Goal: Transaction & Acquisition: Purchase product/service

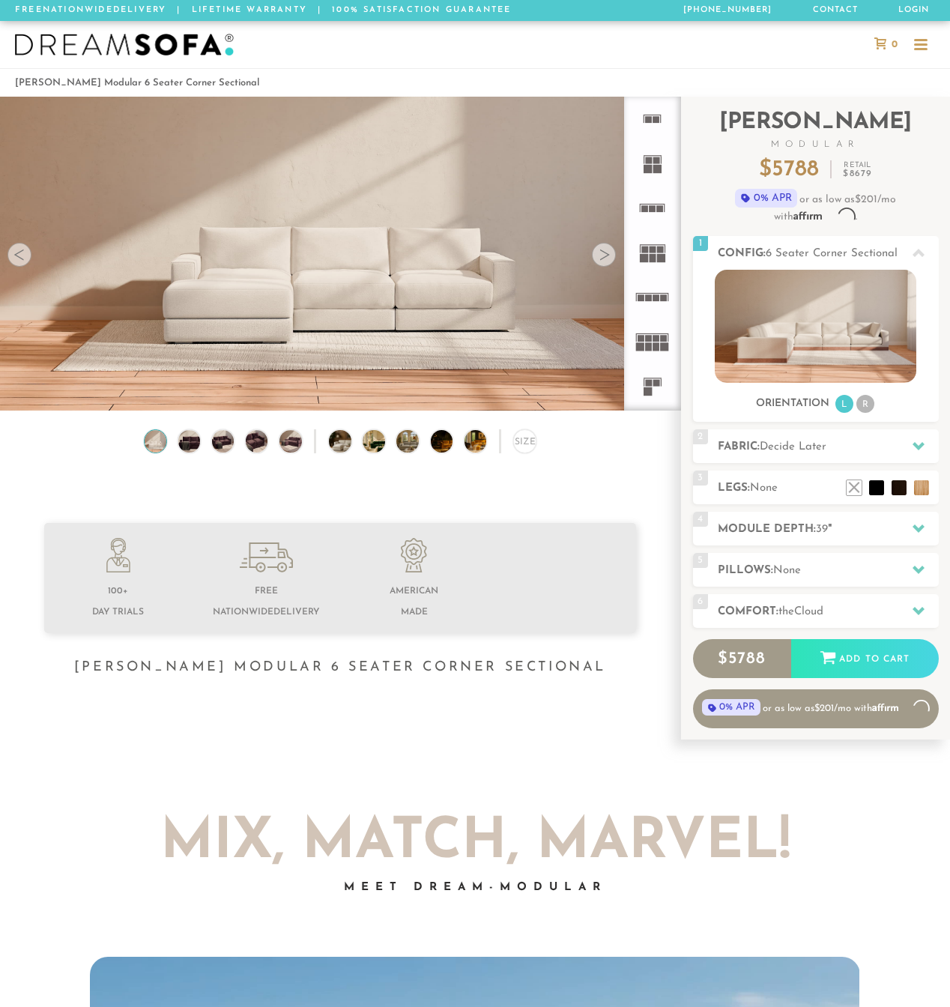
scroll to position [16057, 950]
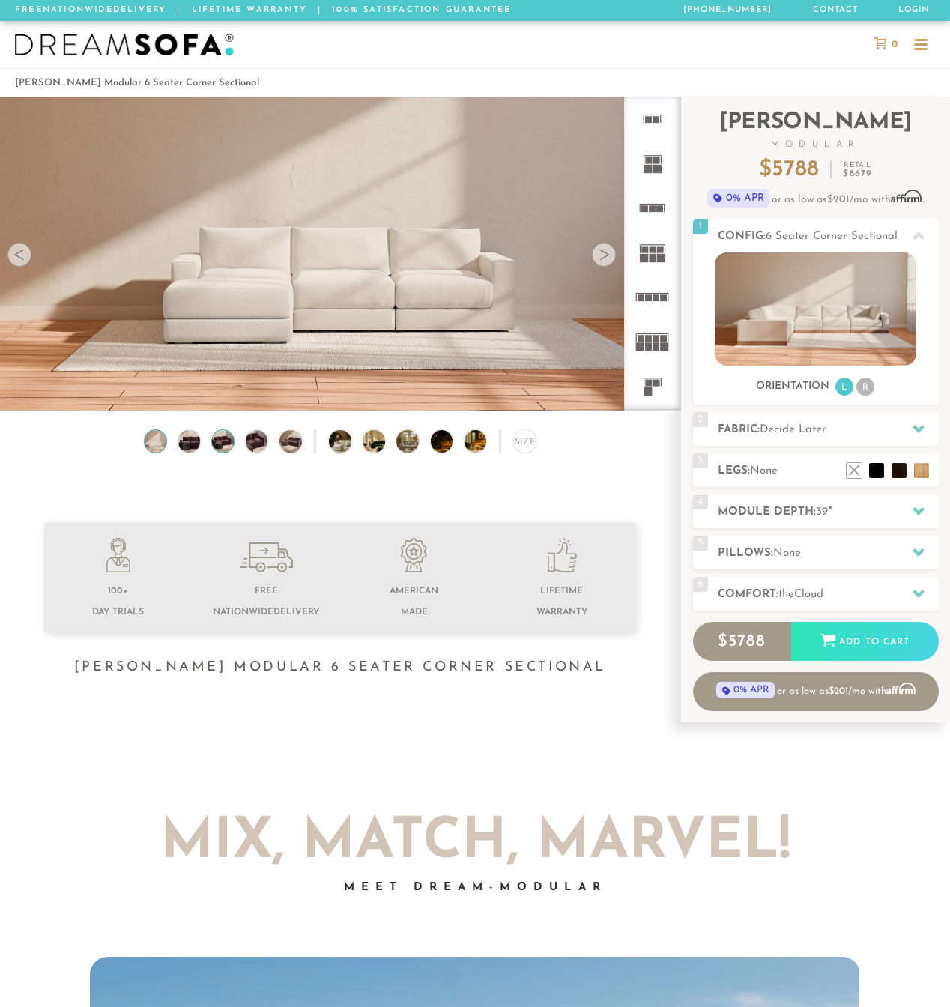
click at [220, 444] on img at bounding box center [223, 441] width 26 height 22
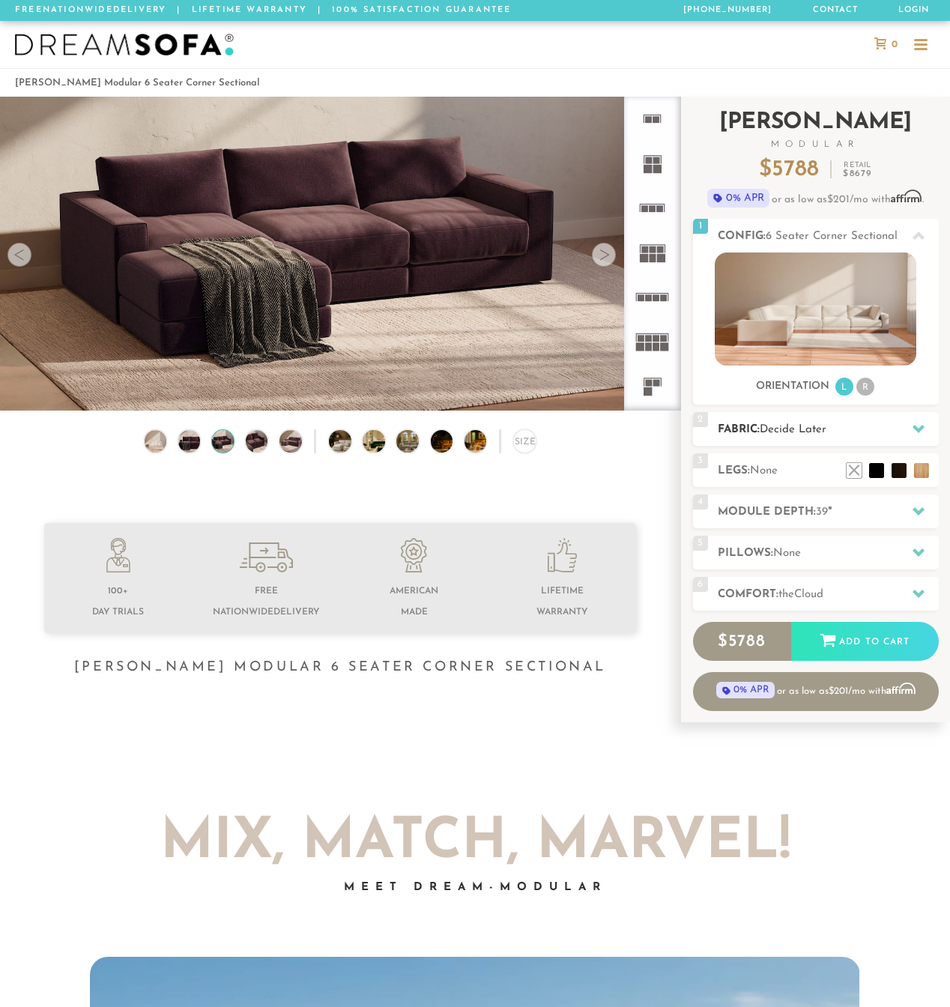
click at [924, 430] on icon at bounding box center [919, 429] width 12 height 12
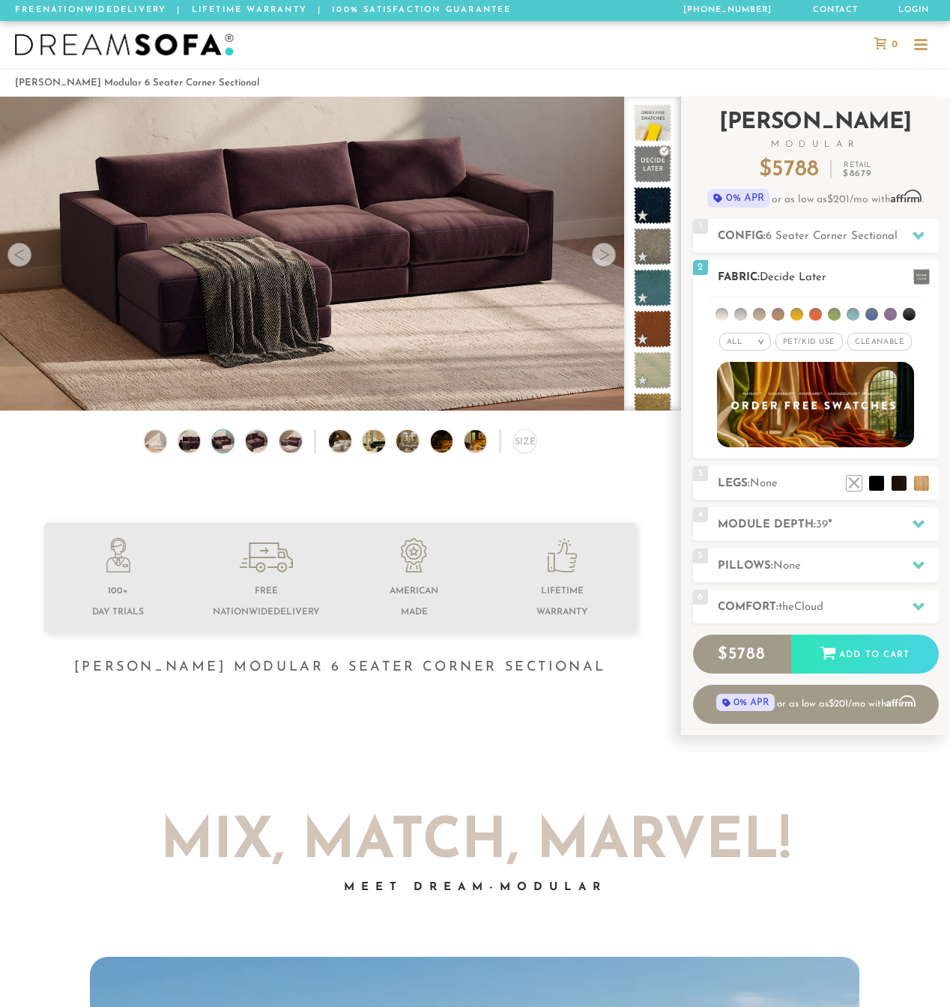
click at [813, 349] on span "Pet/Kid Use x" at bounding box center [809, 342] width 67 height 18
click at [792, 313] on li at bounding box center [797, 314] width 13 height 13
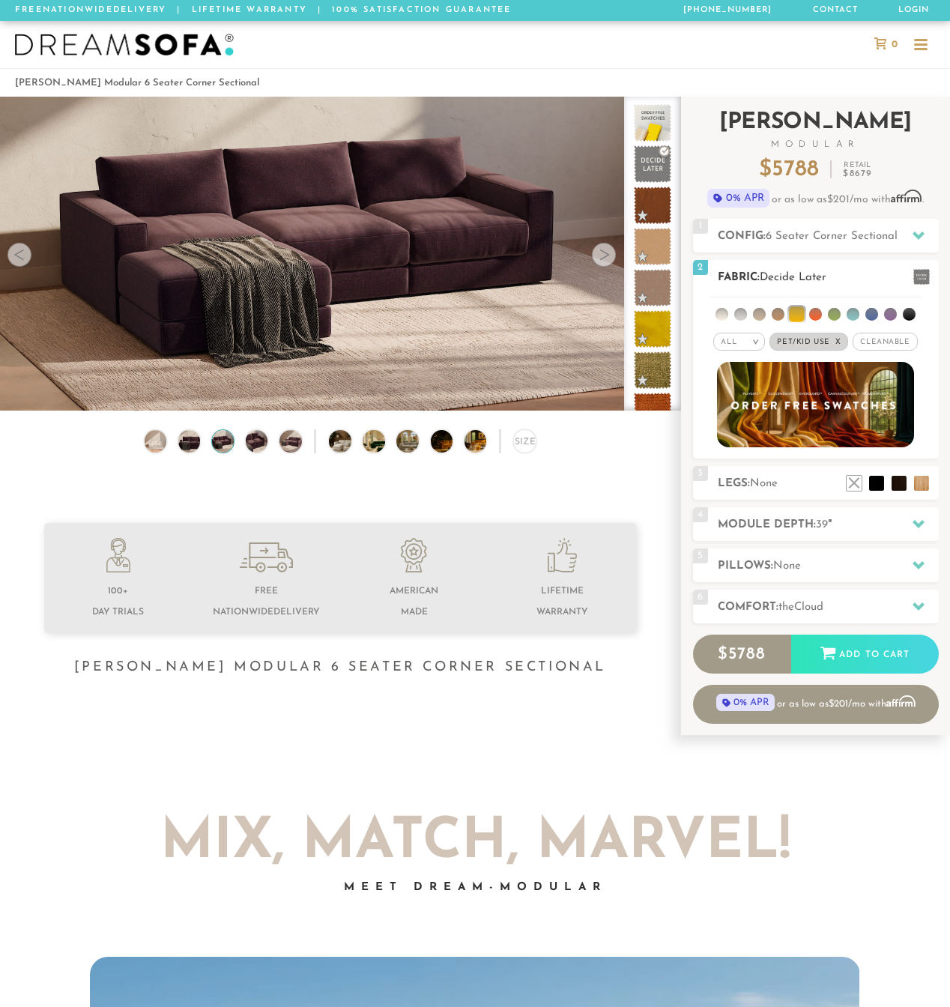
click at [780, 315] on li at bounding box center [778, 314] width 13 height 13
click at [763, 314] on li at bounding box center [759, 314] width 13 height 13
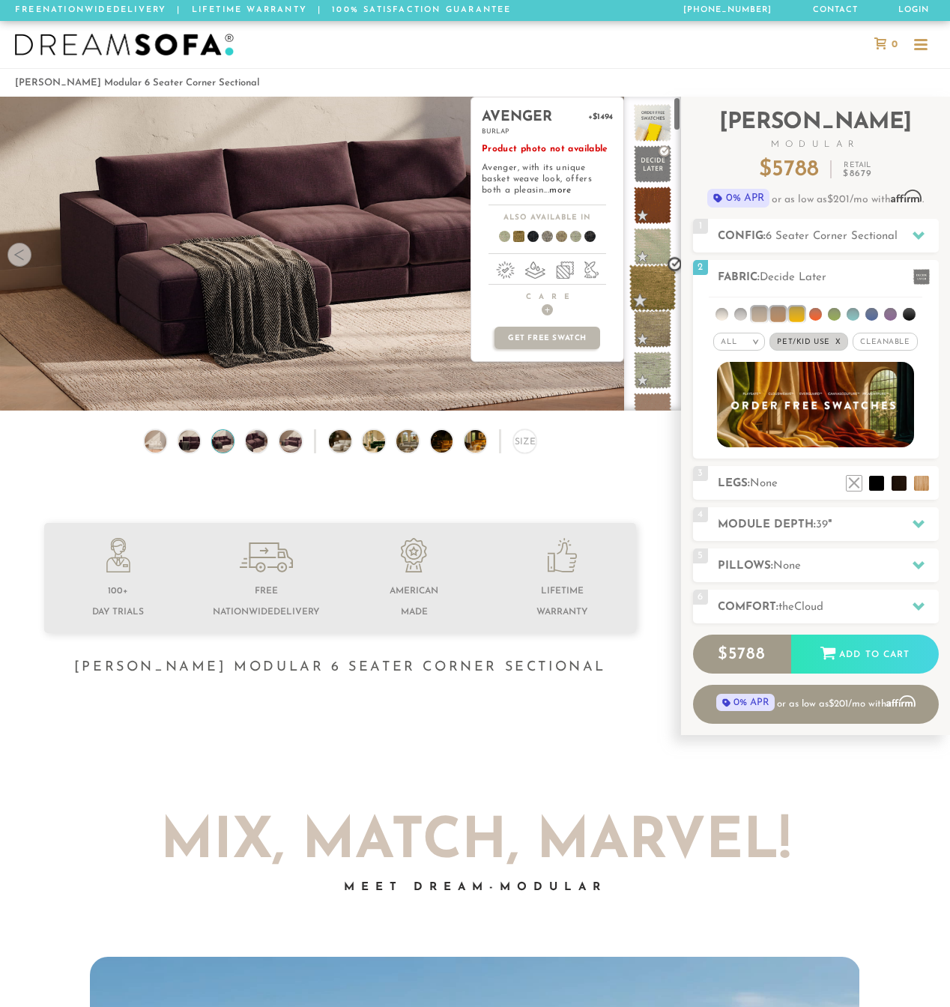
click at [661, 295] on span at bounding box center [653, 288] width 47 height 47
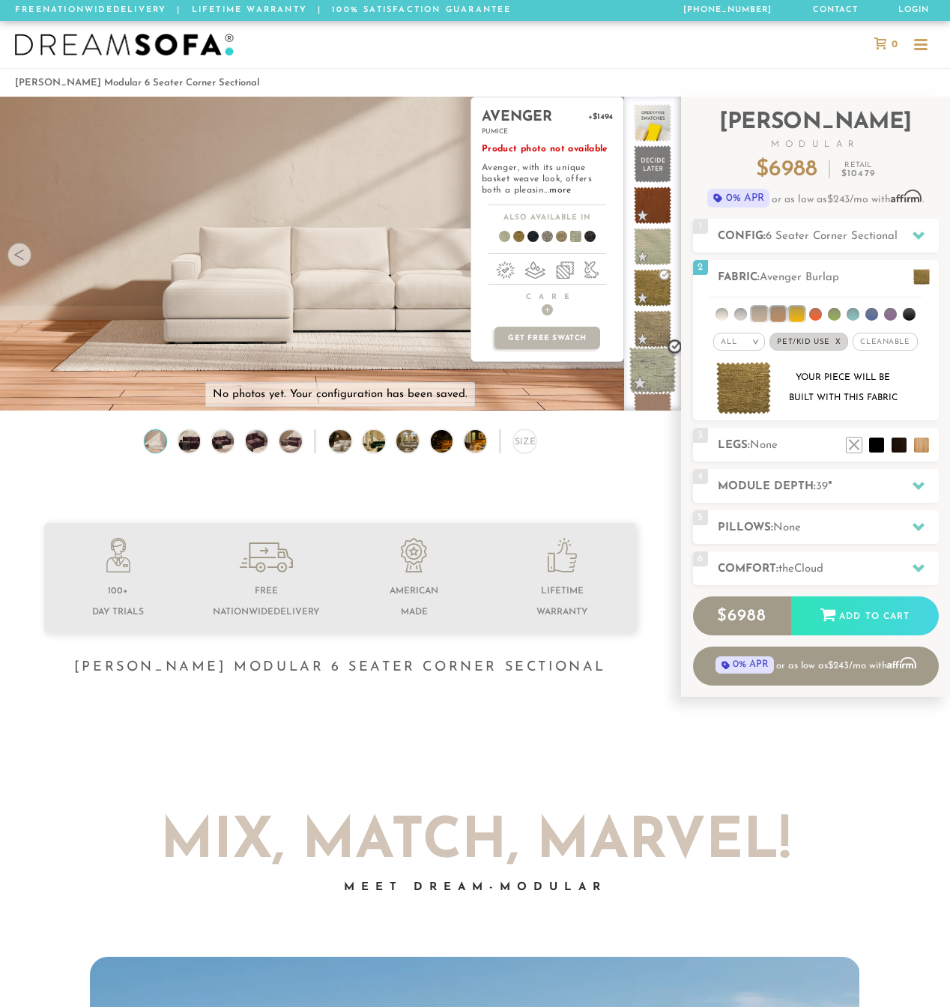
click at [661, 352] on span at bounding box center [653, 370] width 47 height 47
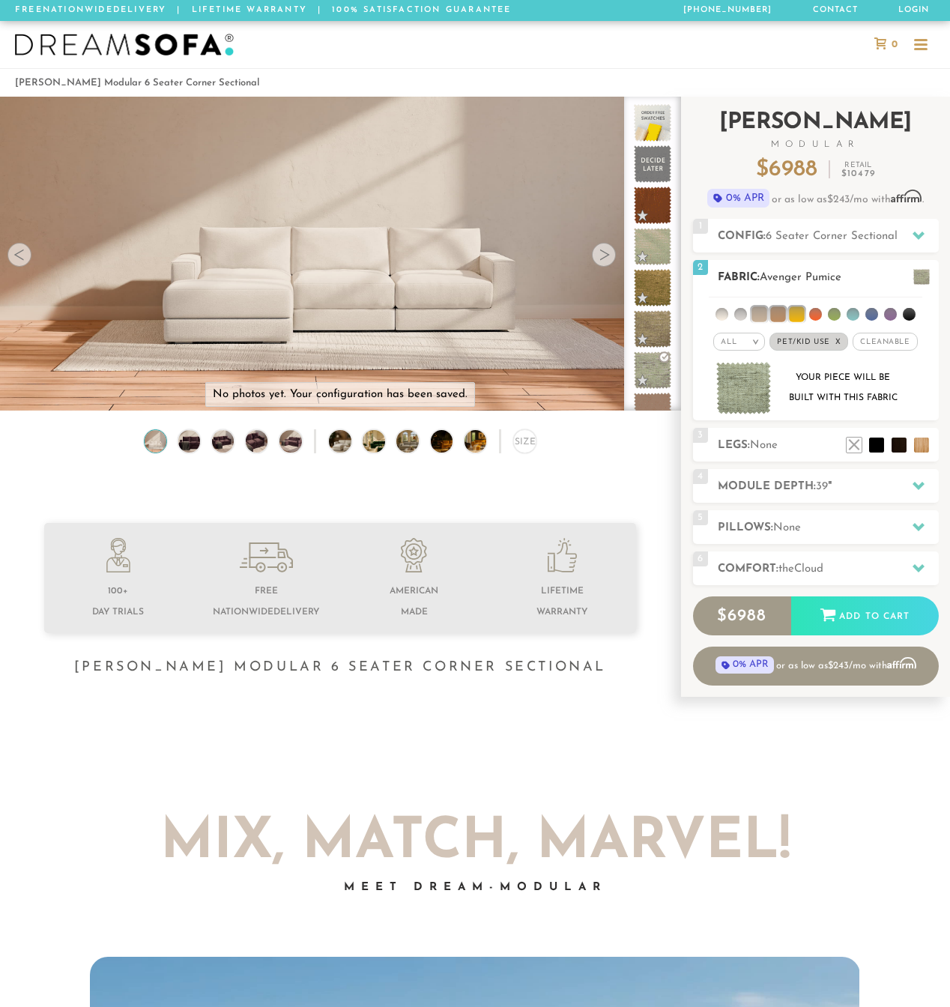
click at [818, 346] on span "Pet/Kid Use x" at bounding box center [809, 342] width 79 height 18
click at [898, 343] on span "Cleanable x" at bounding box center [880, 342] width 64 height 18
click at [804, 344] on span "Pet/Kid Use x" at bounding box center [803, 342] width 67 height 18
click at [750, 394] on img at bounding box center [744, 388] width 55 height 53
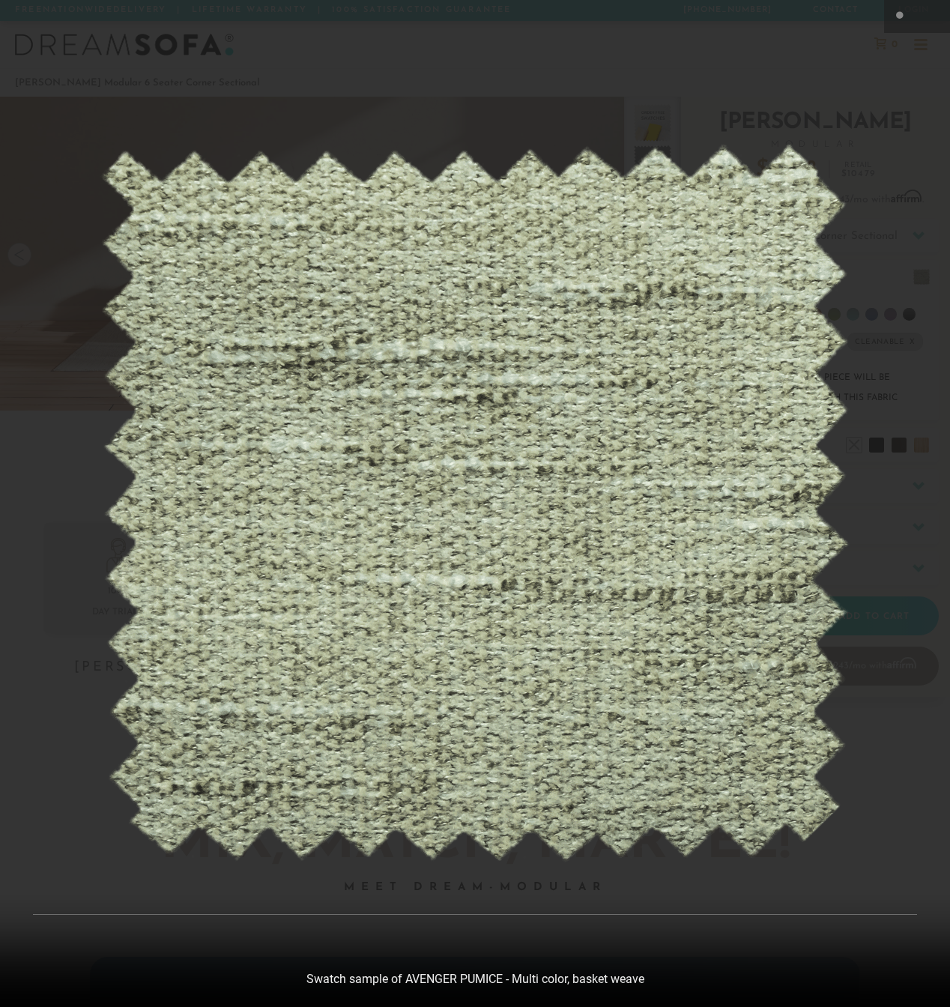
click at [895, 175] on div at bounding box center [475, 503] width 950 height 1007
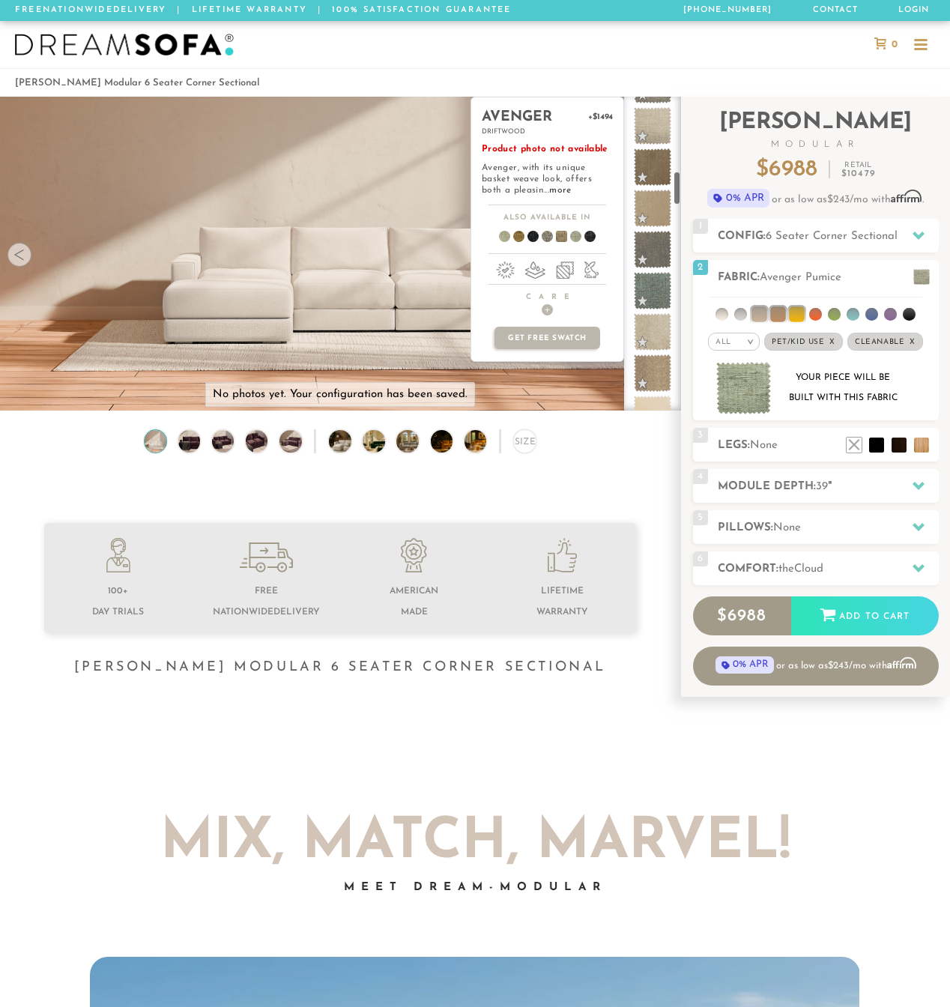
scroll to position [667, 0]
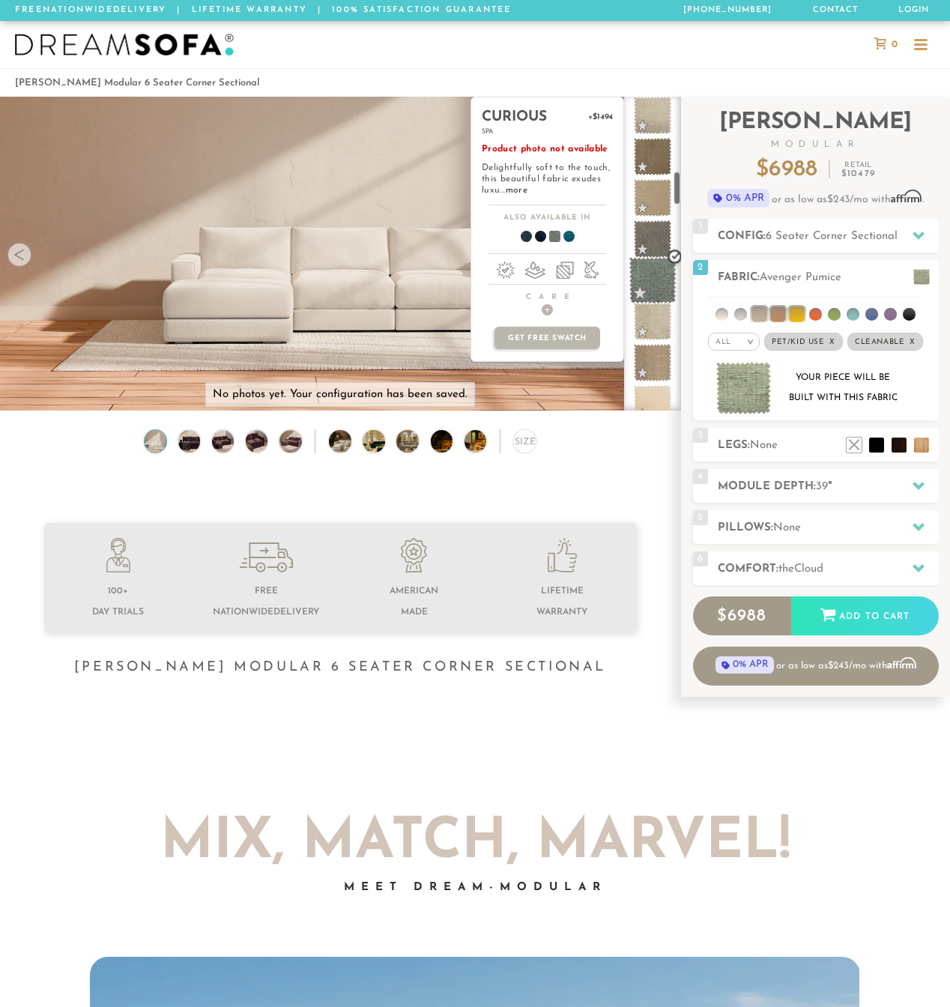
click at [660, 284] on span at bounding box center [653, 280] width 47 height 47
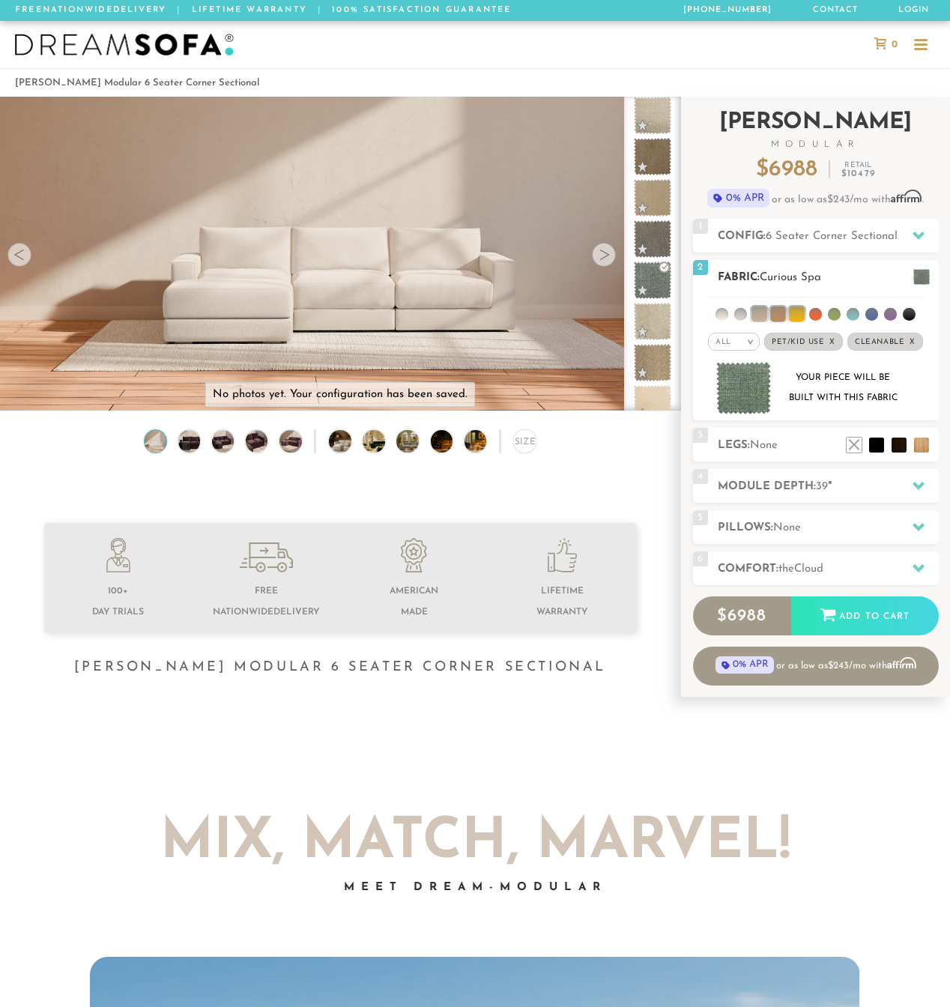
click at [804, 313] on li at bounding box center [796, 314] width 15 height 15
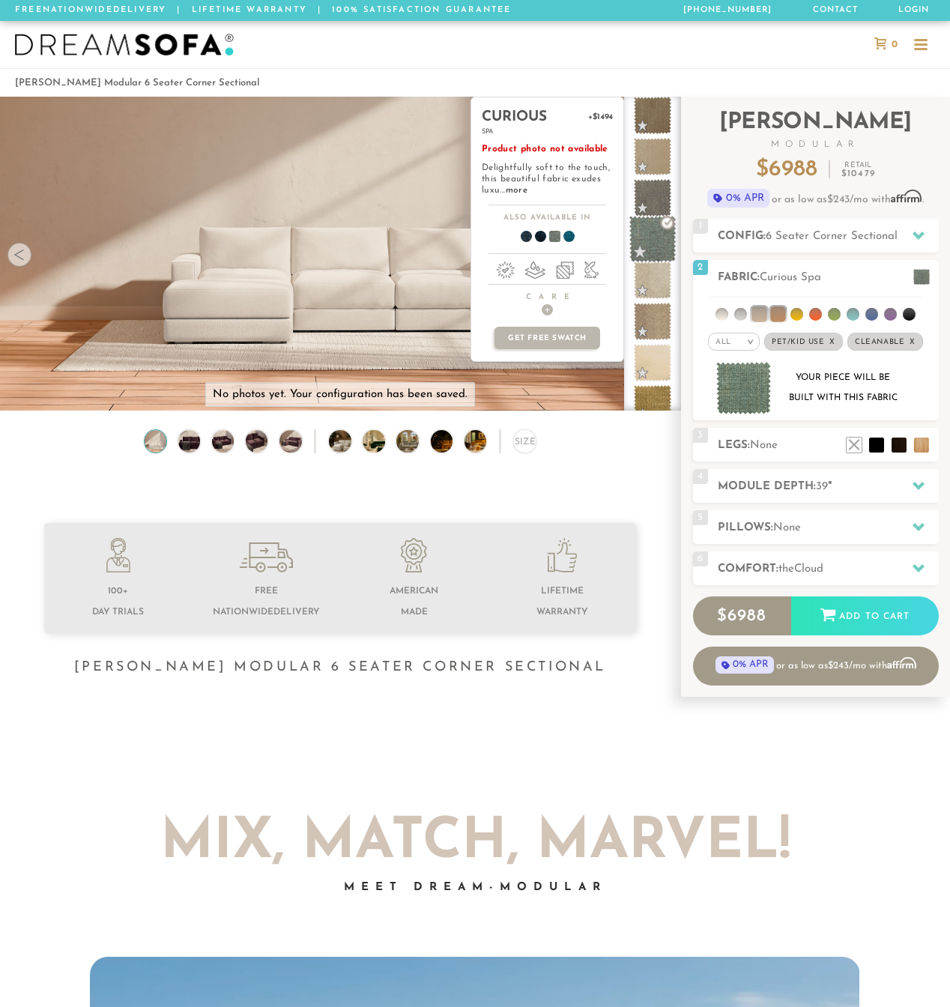
click at [650, 235] on span at bounding box center [653, 239] width 47 height 47
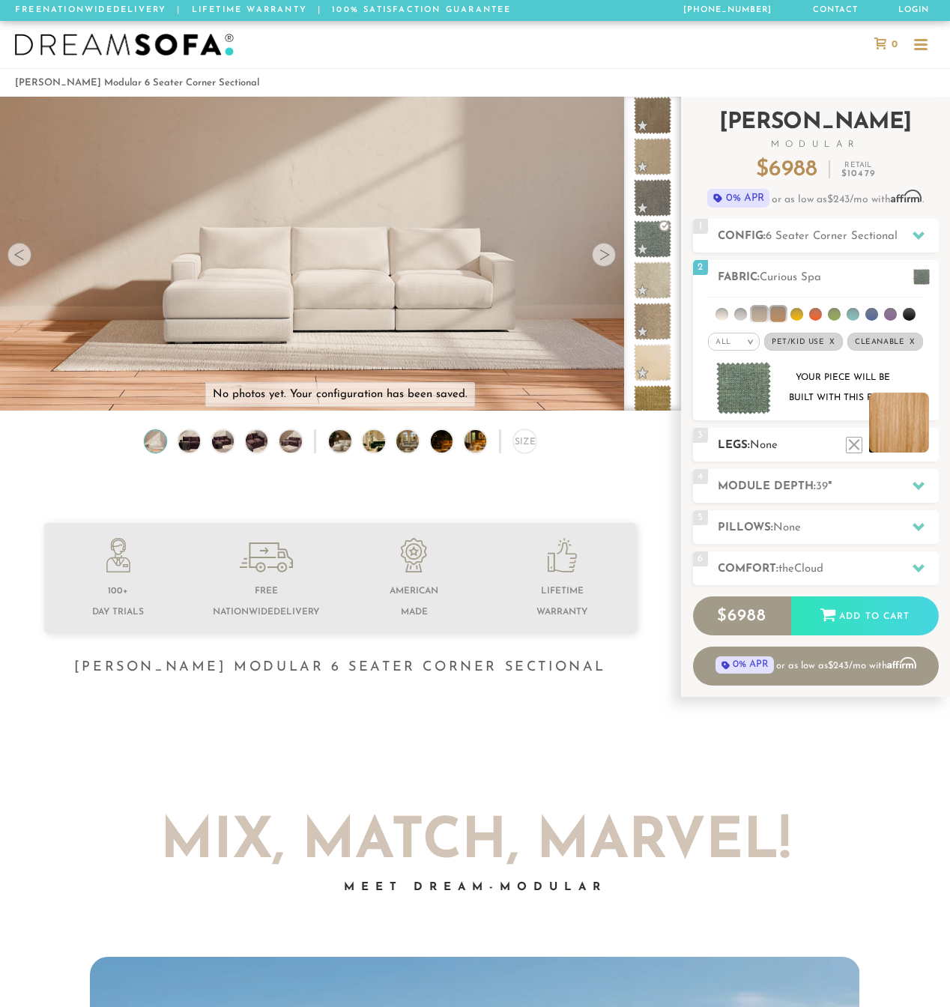
click at [918, 447] on li at bounding box center [899, 423] width 60 height 60
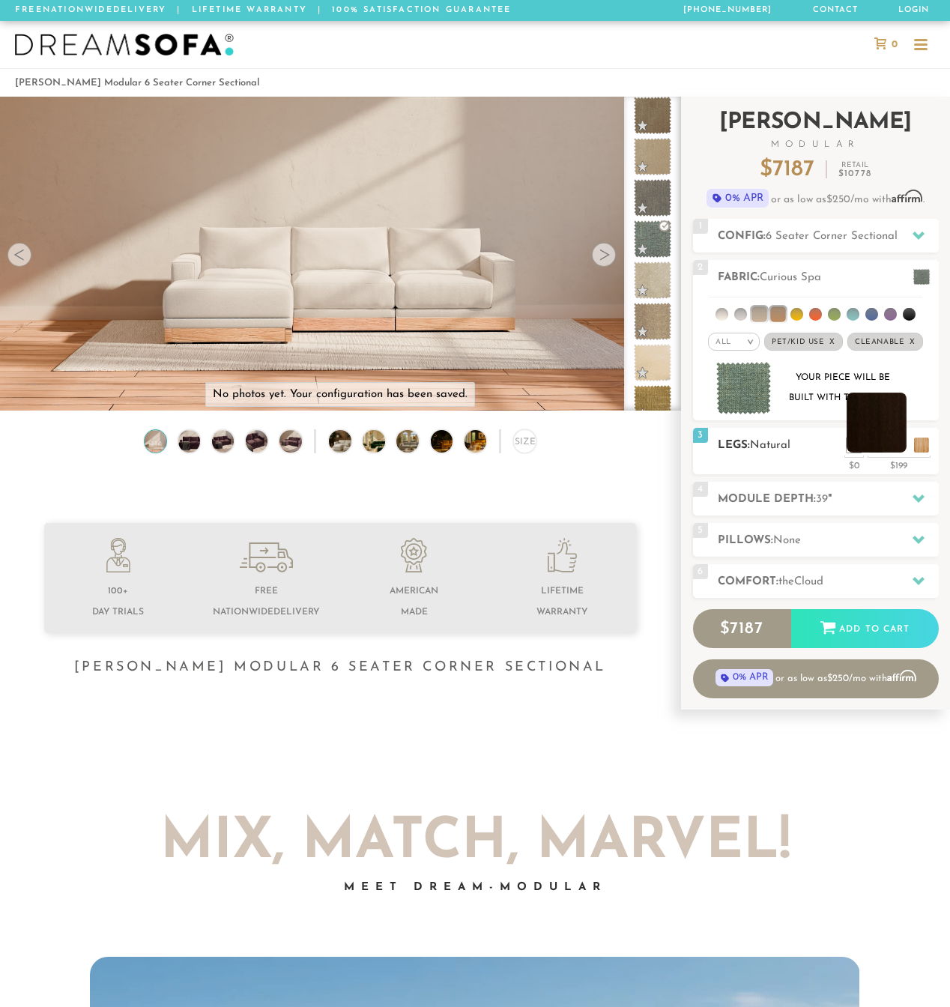
click at [900, 453] on li at bounding box center [877, 423] width 60 height 60
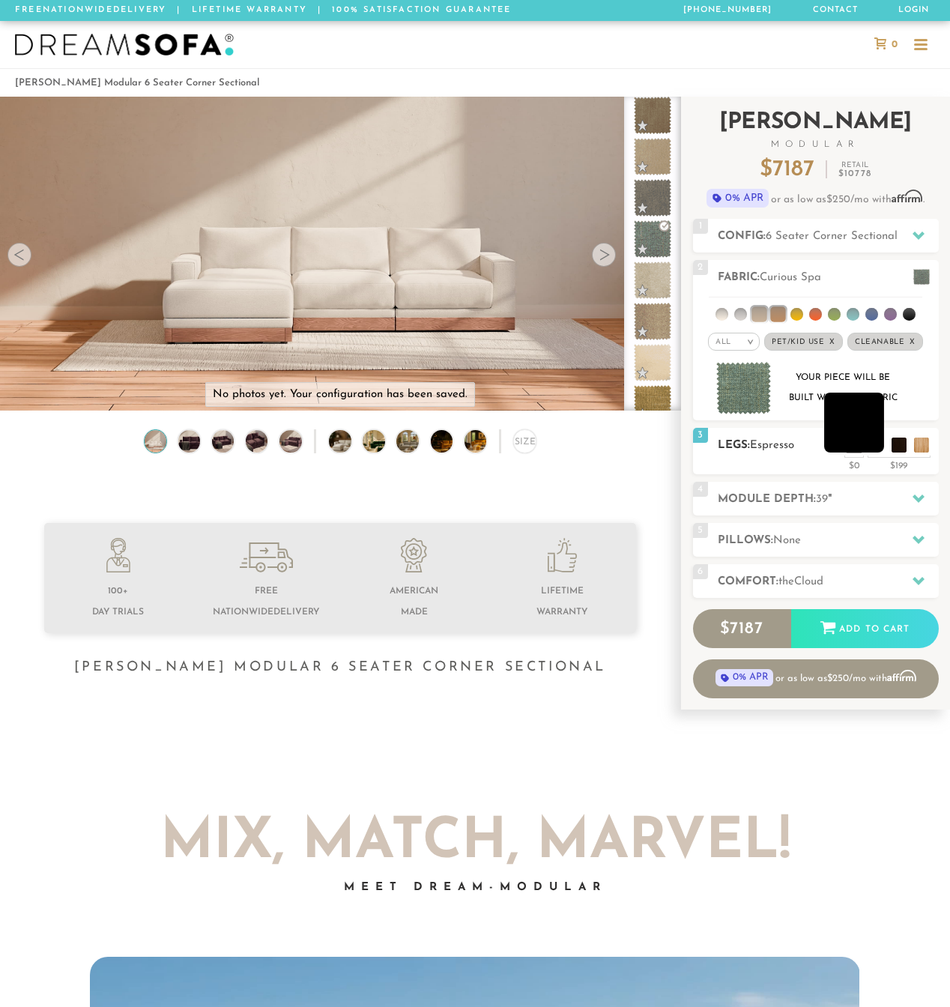
click at [879, 446] on li at bounding box center [855, 423] width 60 height 60
click at [856, 454] on h2 "Legs: Black" at bounding box center [828, 445] width 221 height 17
click at [856, 450] on li at bounding box center [832, 423] width 60 height 60
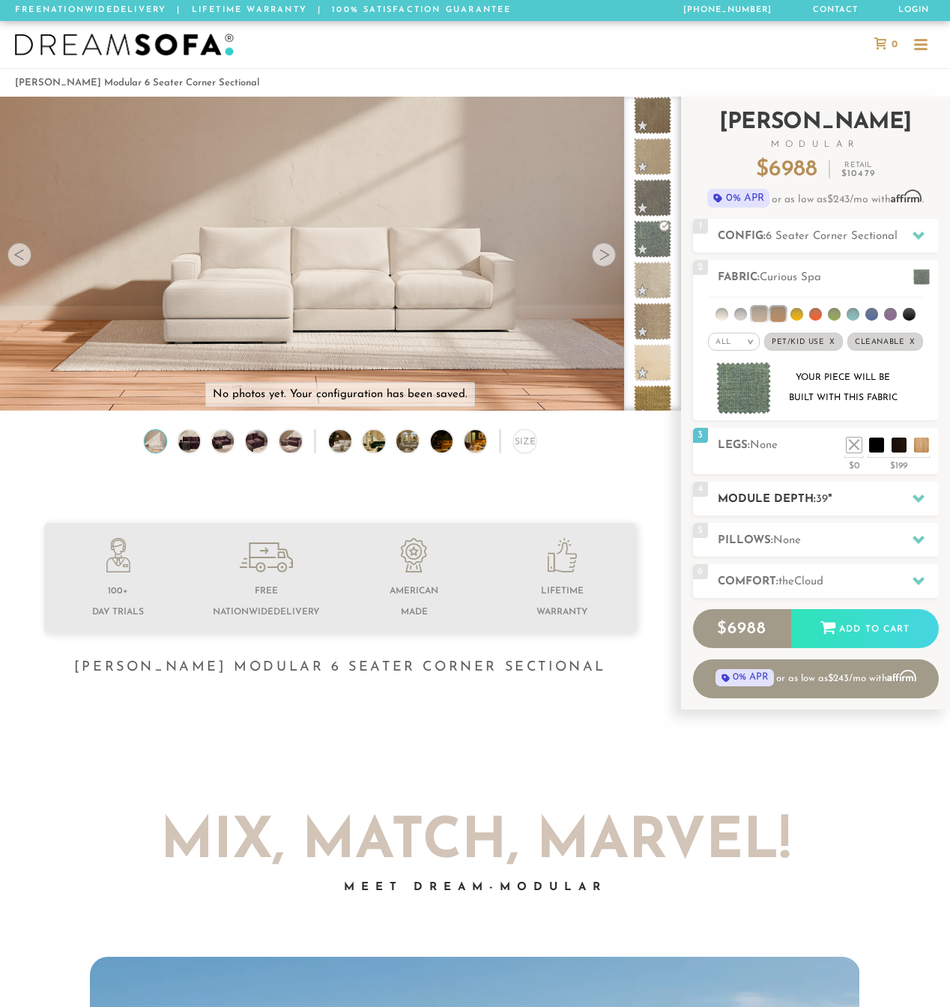
click at [807, 498] on h2 "Module Depth: 39 "" at bounding box center [828, 499] width 221 height 17
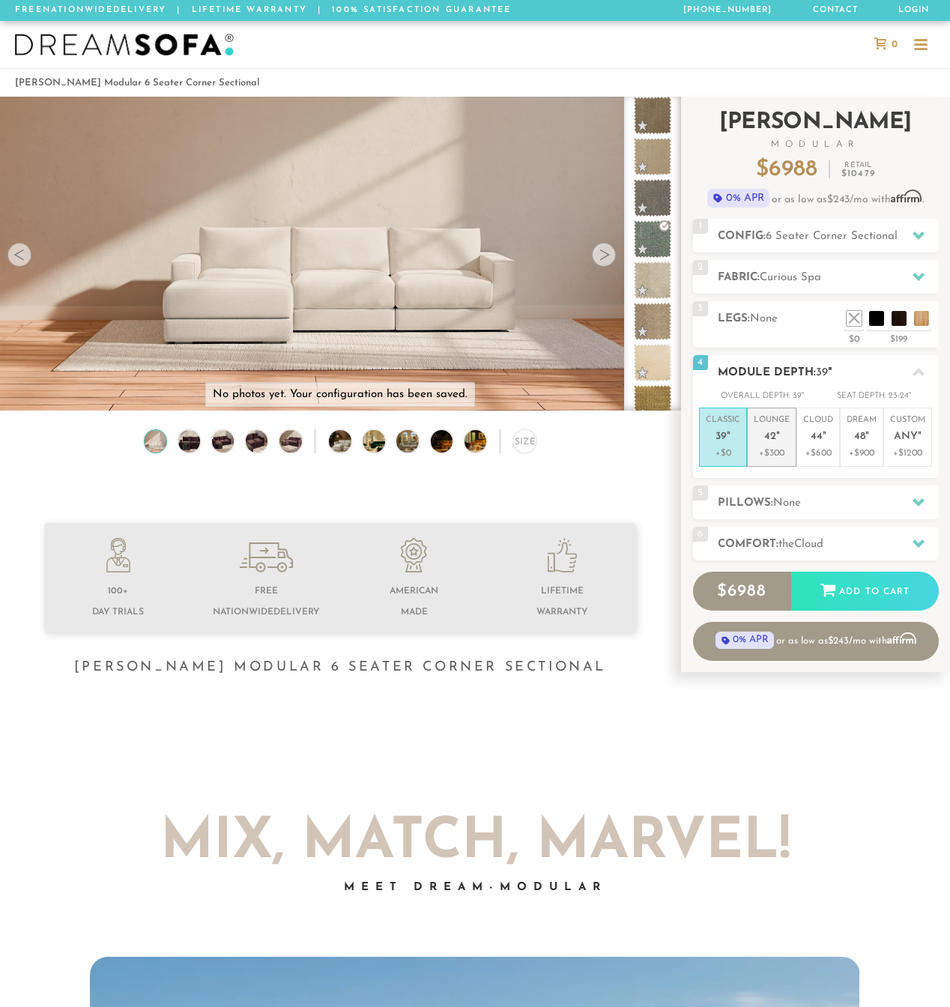
click at [771, 447] on p "+$300" at bounding box center [772, 453] width 36 height 13
click at [817, 544] on span "Cloud" at bounding box center [809, 544] width 29 height 11
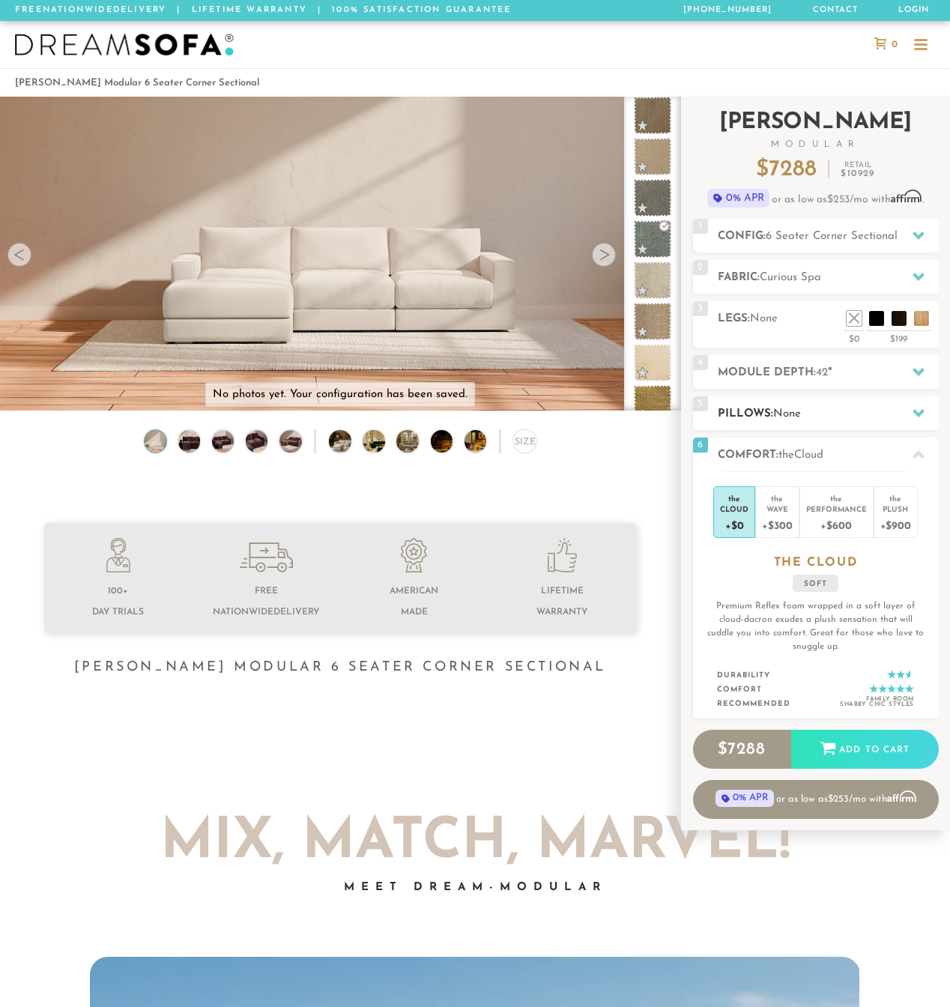
click at [822, 409] on h2 "Pillows: None" at bounding box center [828, 414] width 221 height 17
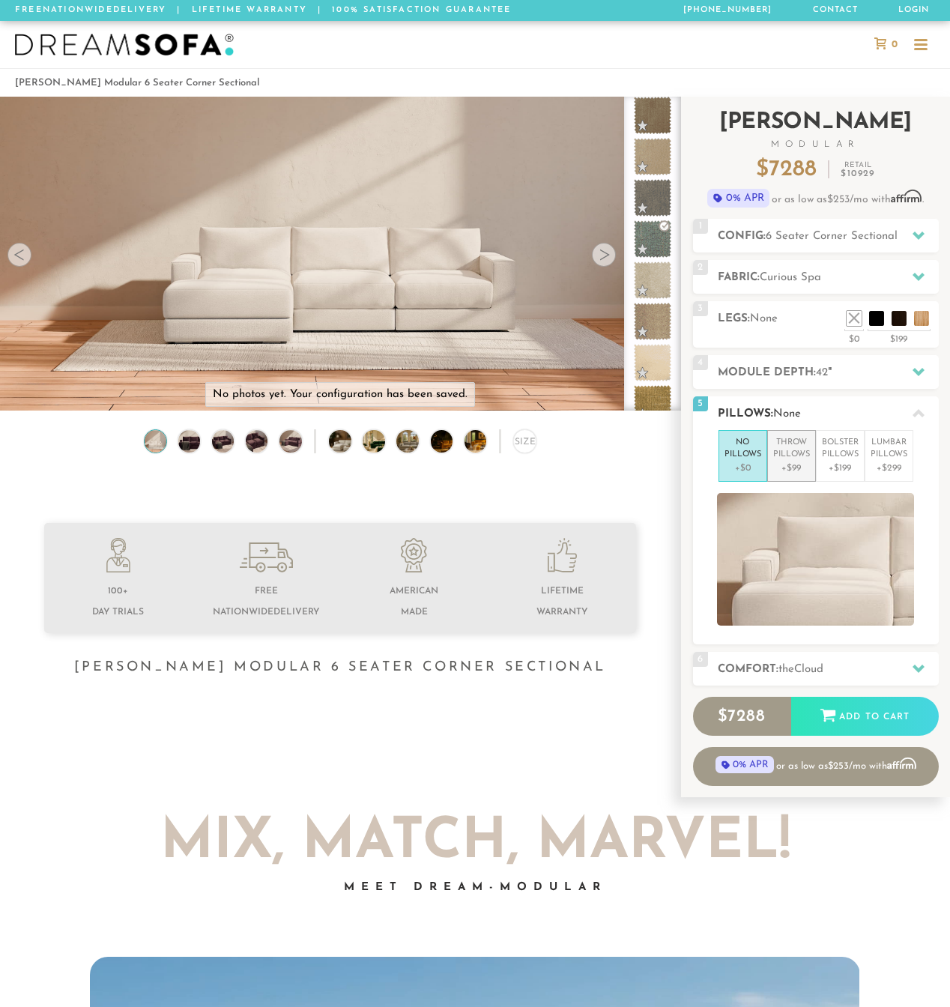
click at [795, 459] on p "Throw Pillows" at bounding box center [792, 449] width 37 height 25
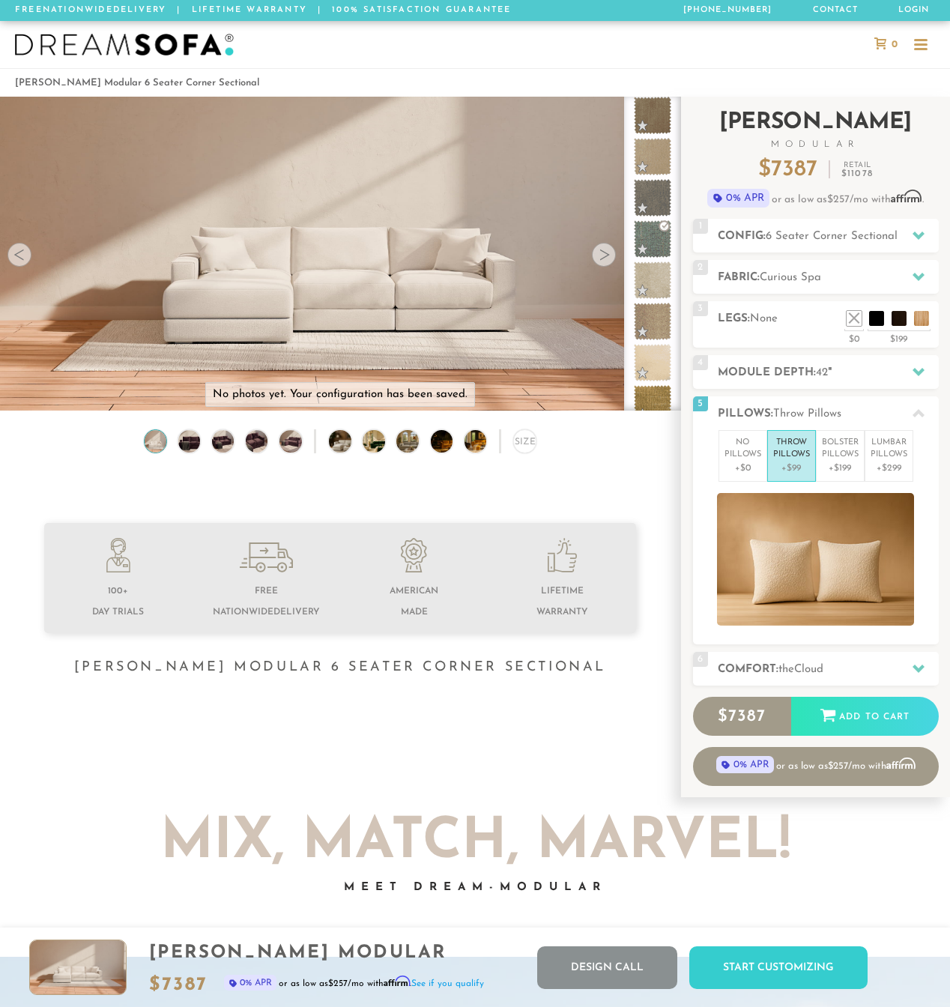
scroll to position [0, 0]
